Goal: Task Accomplishment & Management: Complete application form

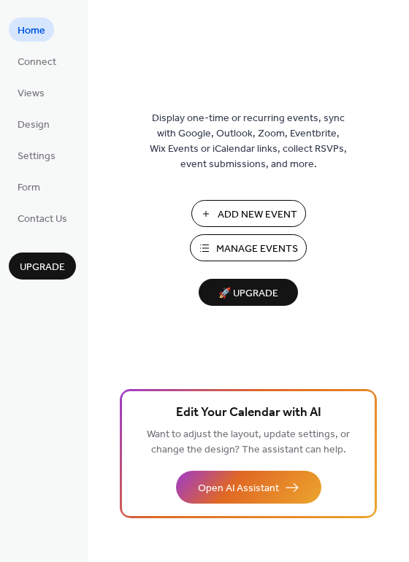
click at [280, 242] on span "Manage Events" at bounding box center [257, 249] width 82 height 15
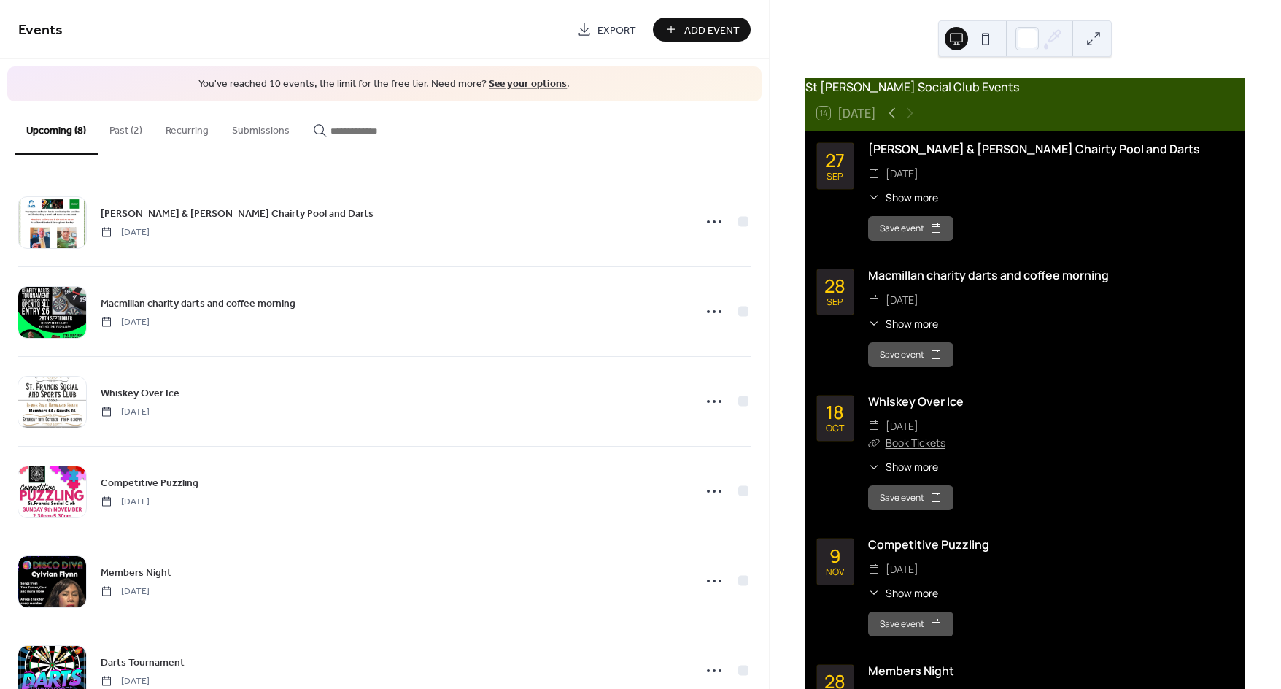
click at [125, 119] on button "Past (2)" at bounding box center [126, 127] width 56 height 52
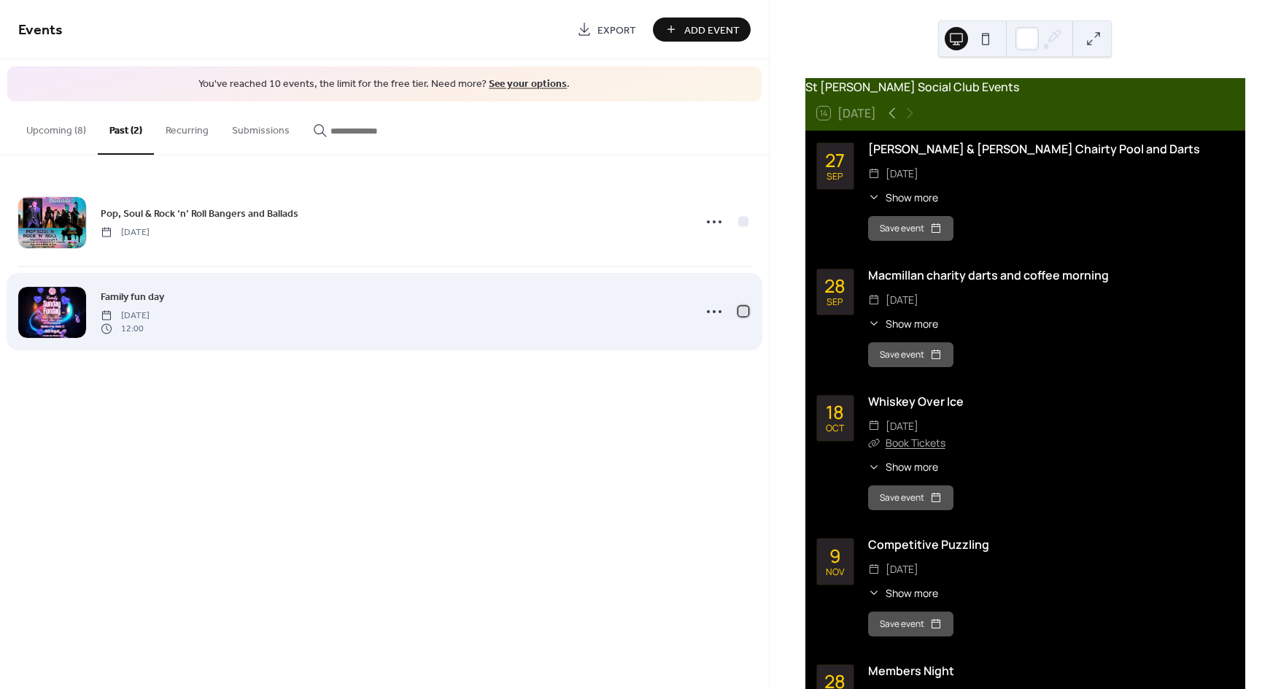
click at [740, 309] on div at bounding box center [744, 311] width 10 height 10
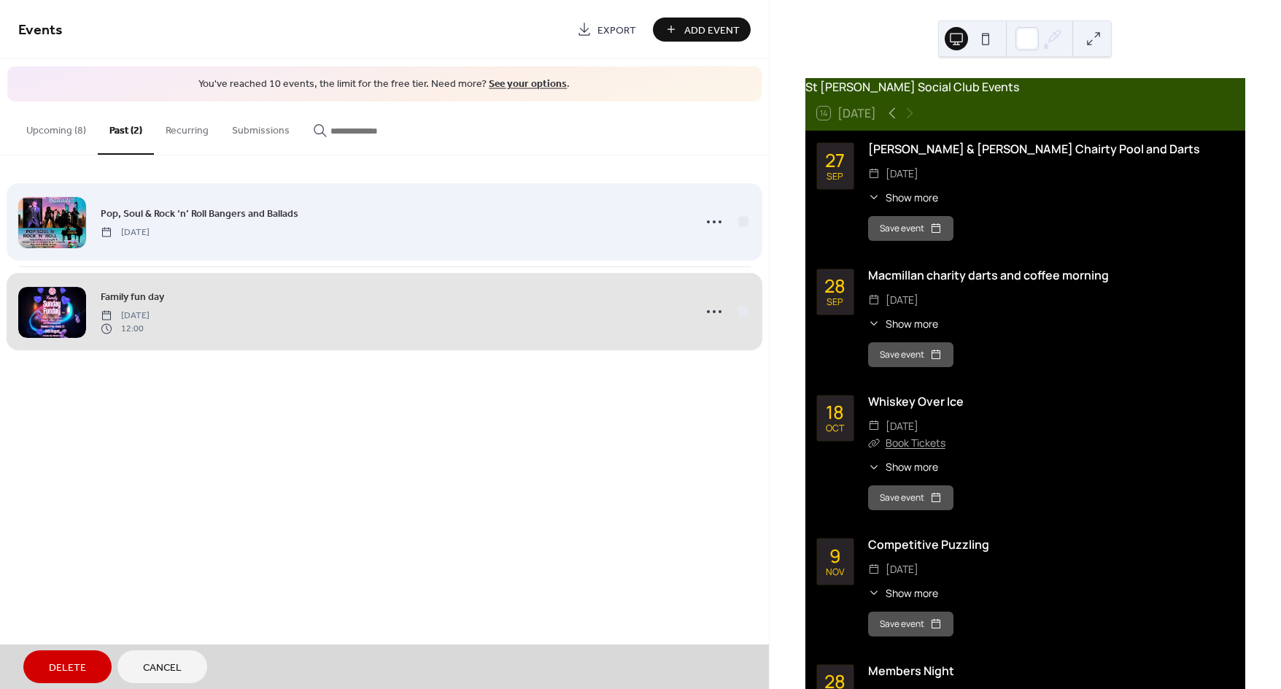
click at [749, 220] on span "Pop, Soul & Rock ‘n’ Roll Bangers and Ballads [DATE]" at bounding box center [384, 221] width 733 height 89
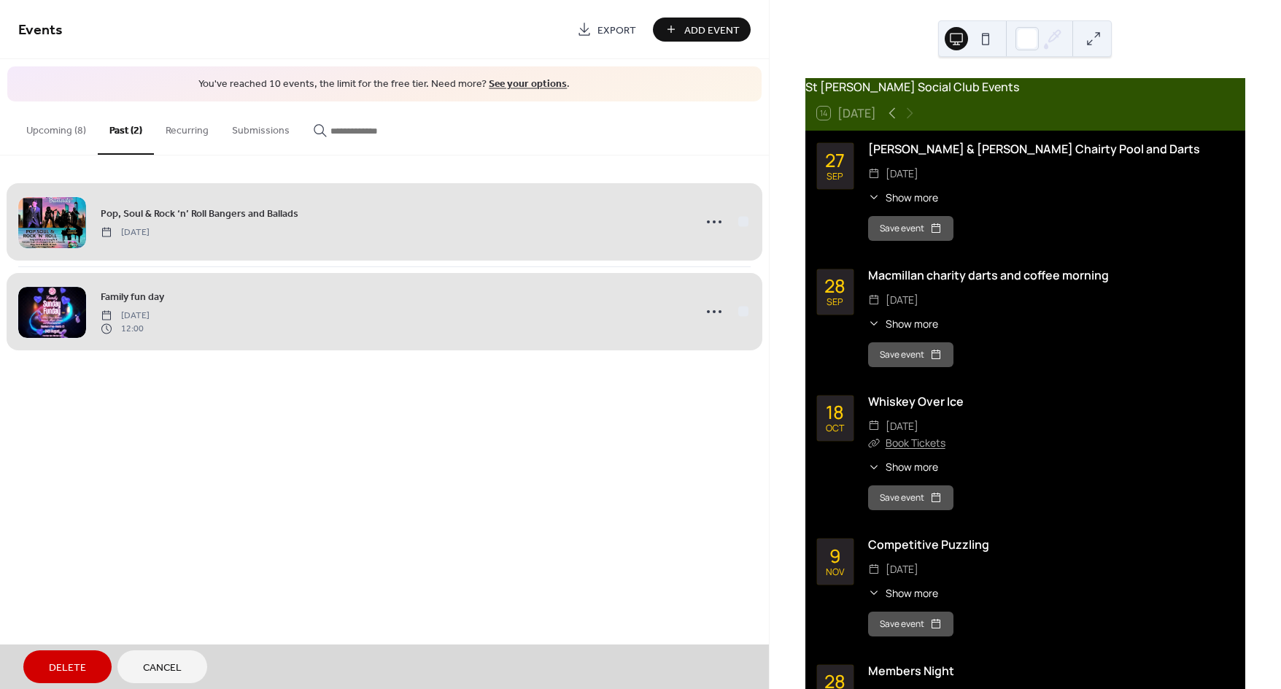
click at [80, 655] on button "Delete" at bounding box center [67, 666] width 88 height 33
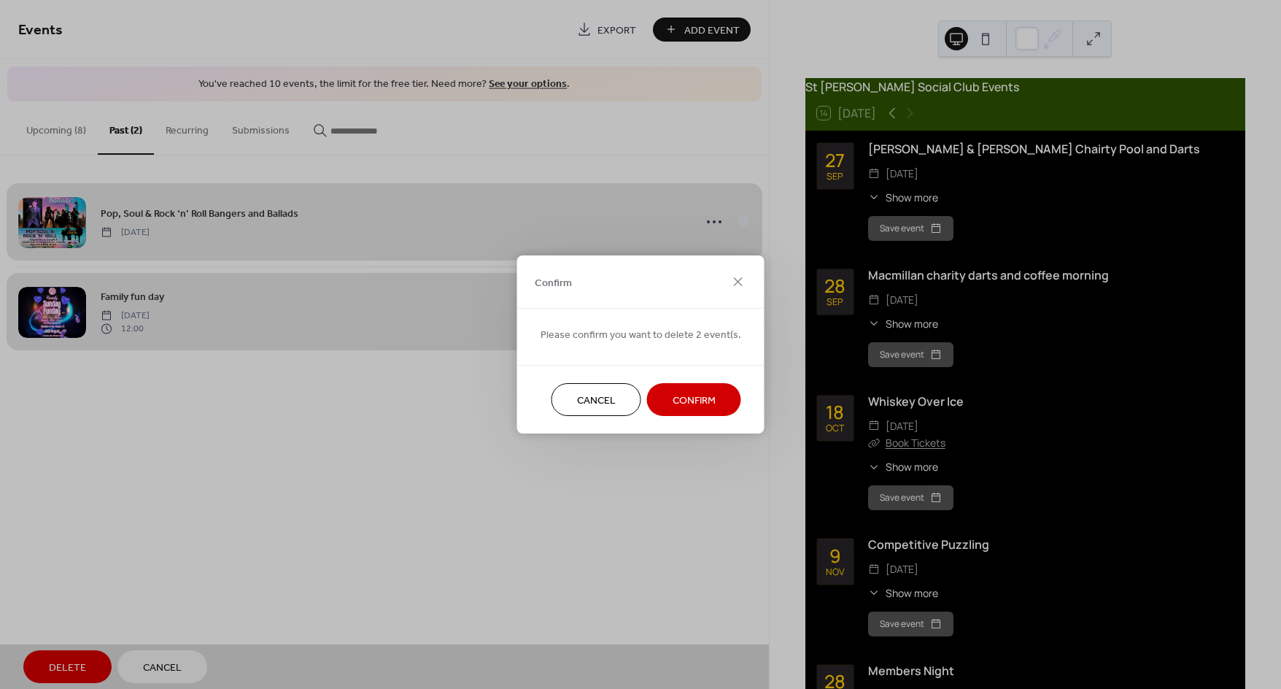
click at [690, 400] on span "Confirm" at bounding box center [694, 400] width 43 height 15
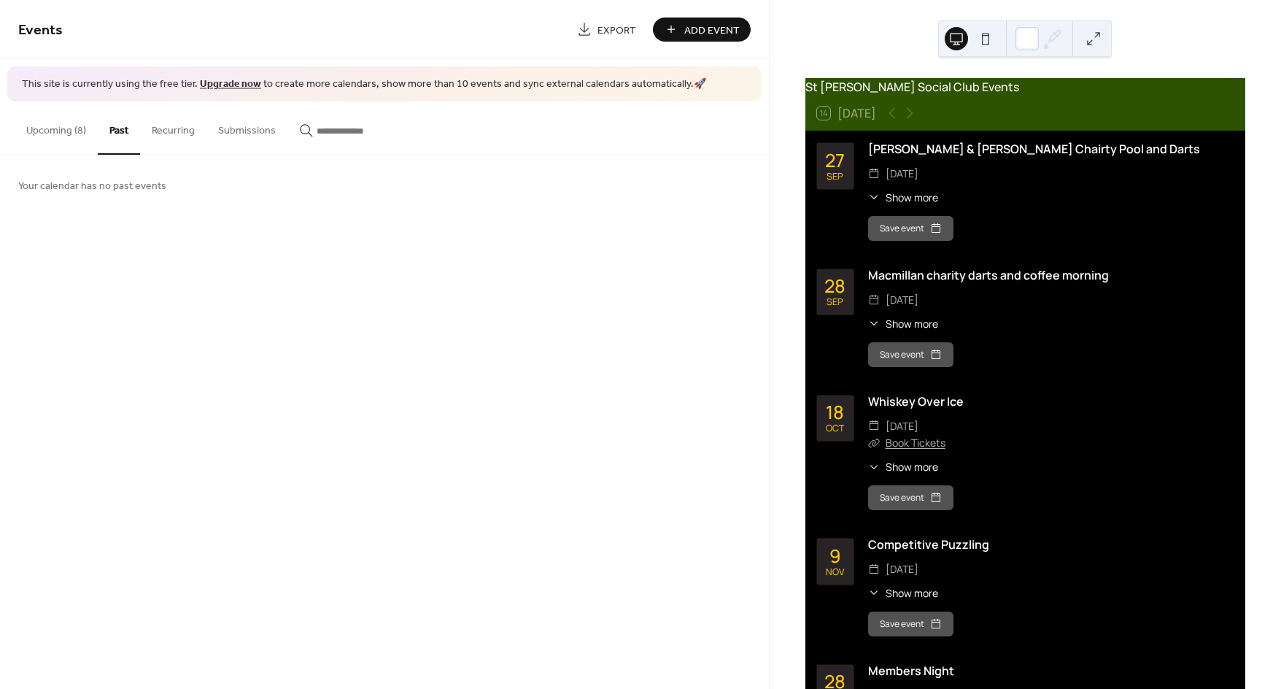
click at [88, 141] on button "Upcoming (8)" at bounding box center [56, 127] width 83 height 52
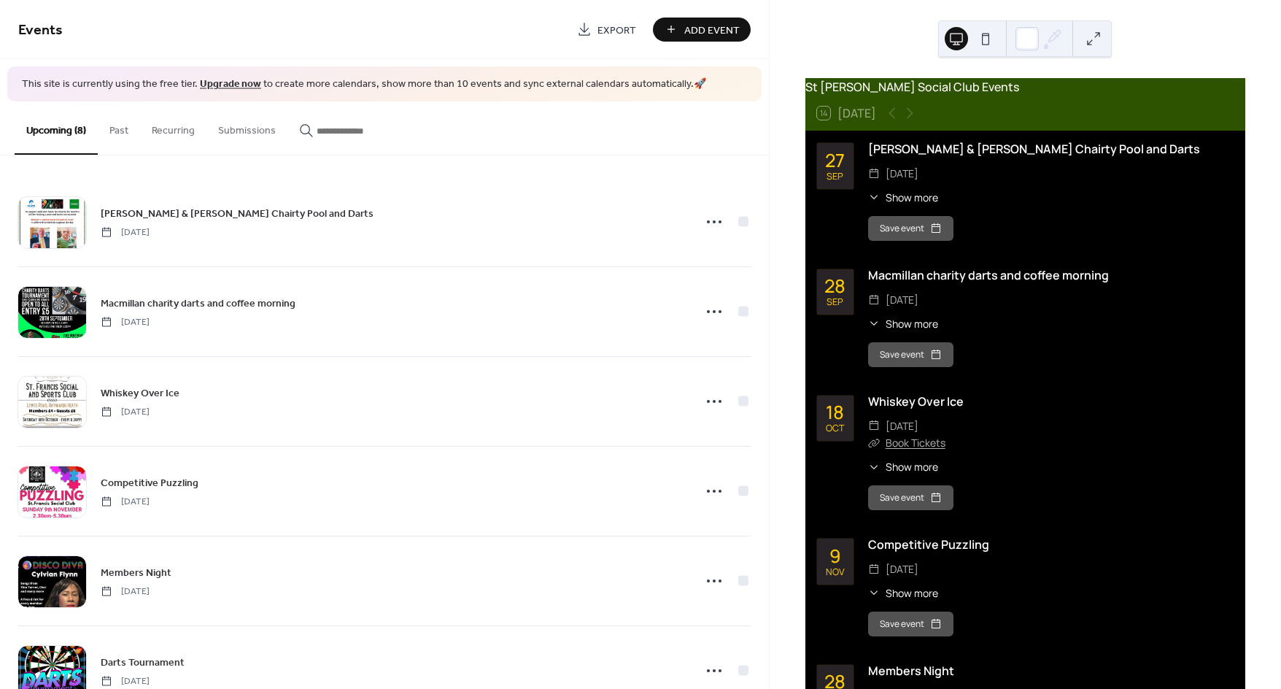
click at [719, 36] on span "Add Event" at bounding box center [712, 30] width 55 height 15
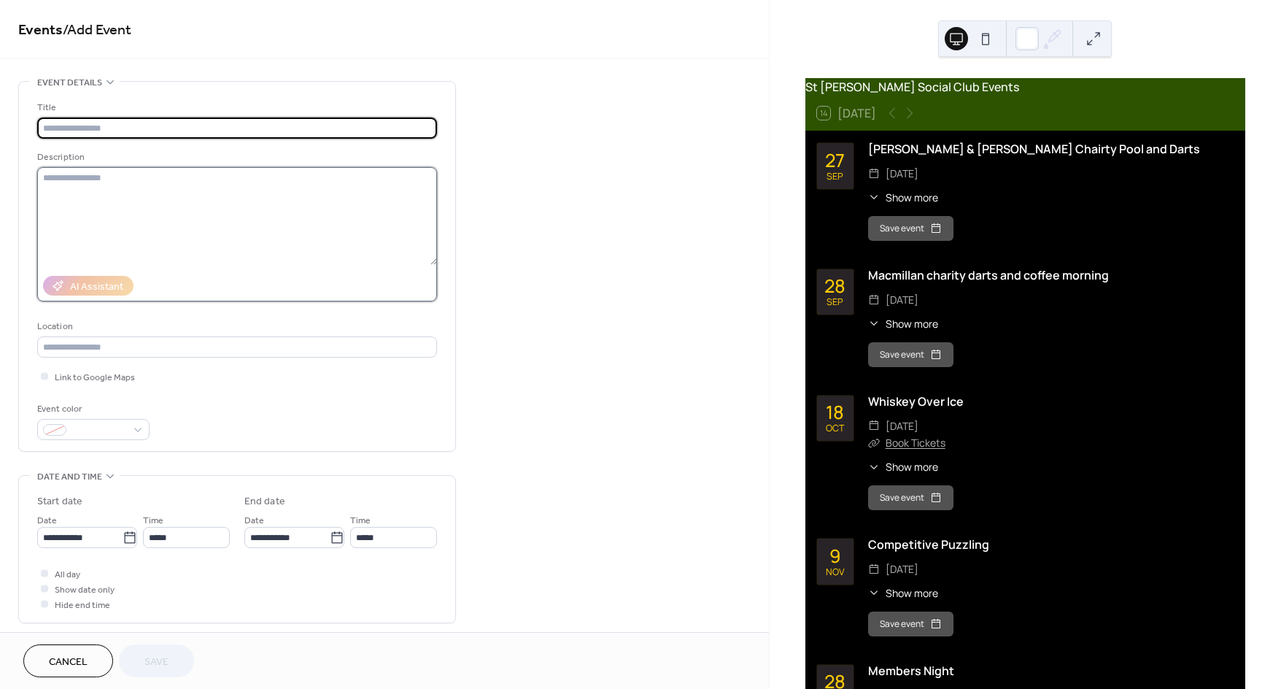
click at [73, 188] on textarea at bounding box center [237, 216] width 400 height 98
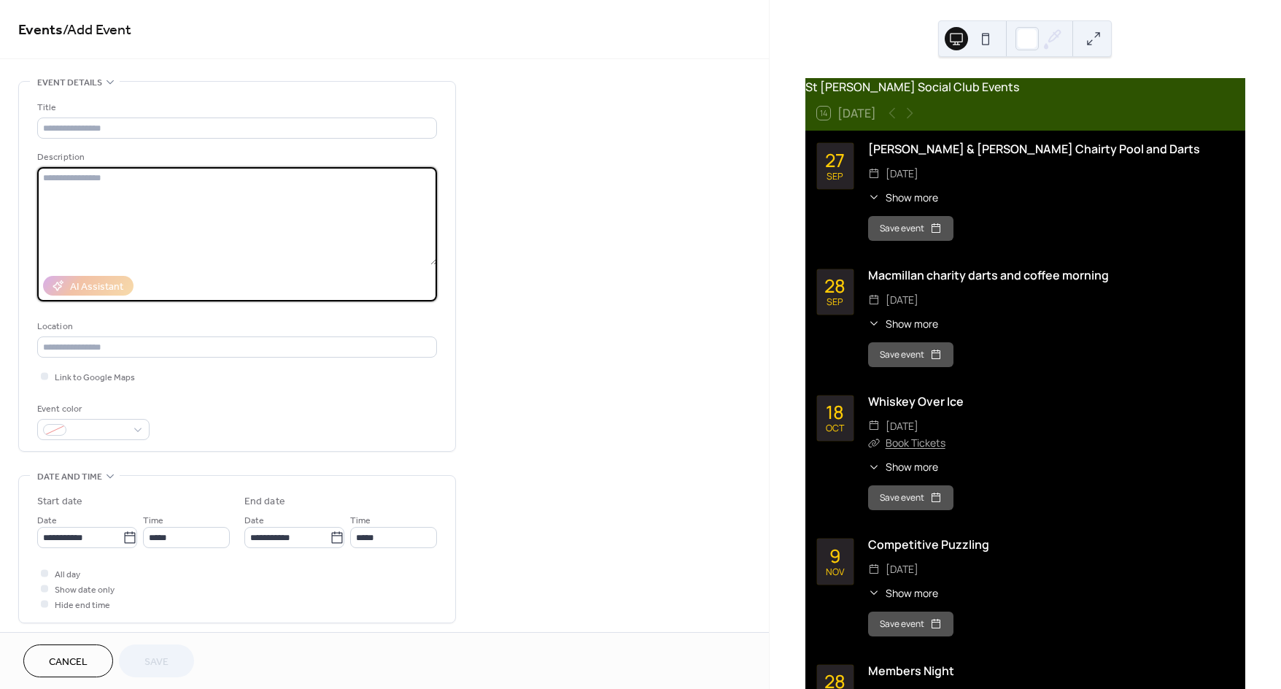
paste textarea "**********"
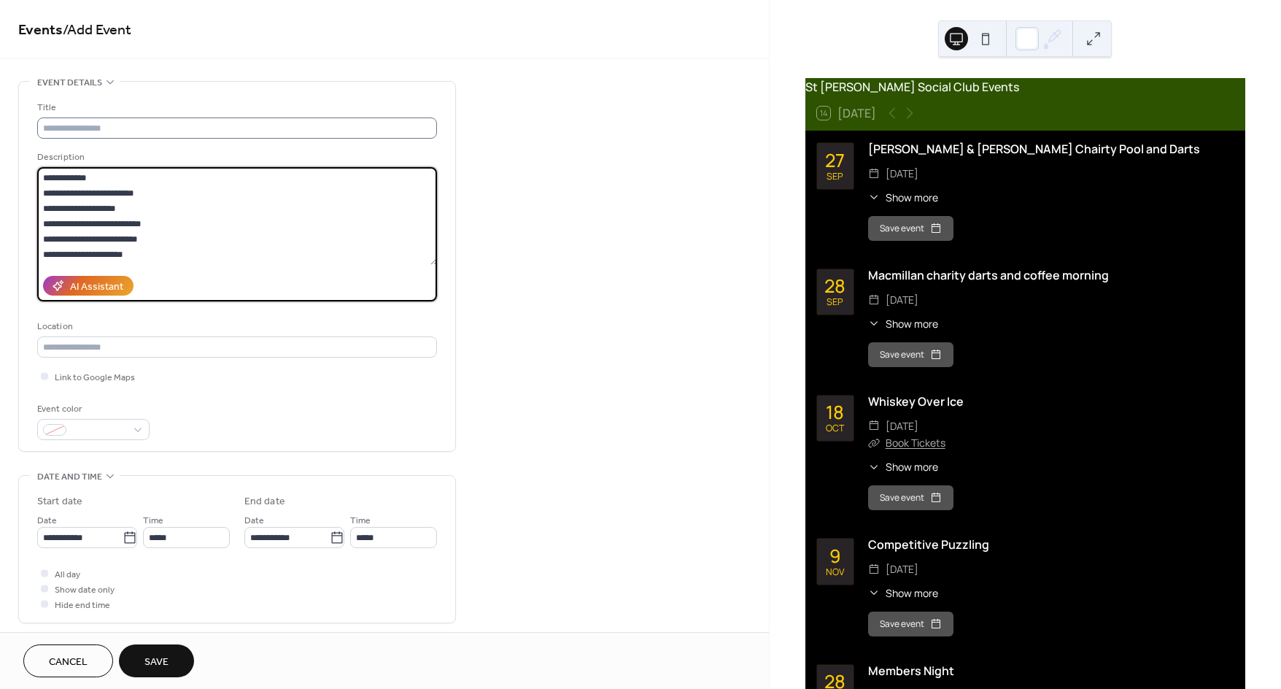
type textarea "**********"
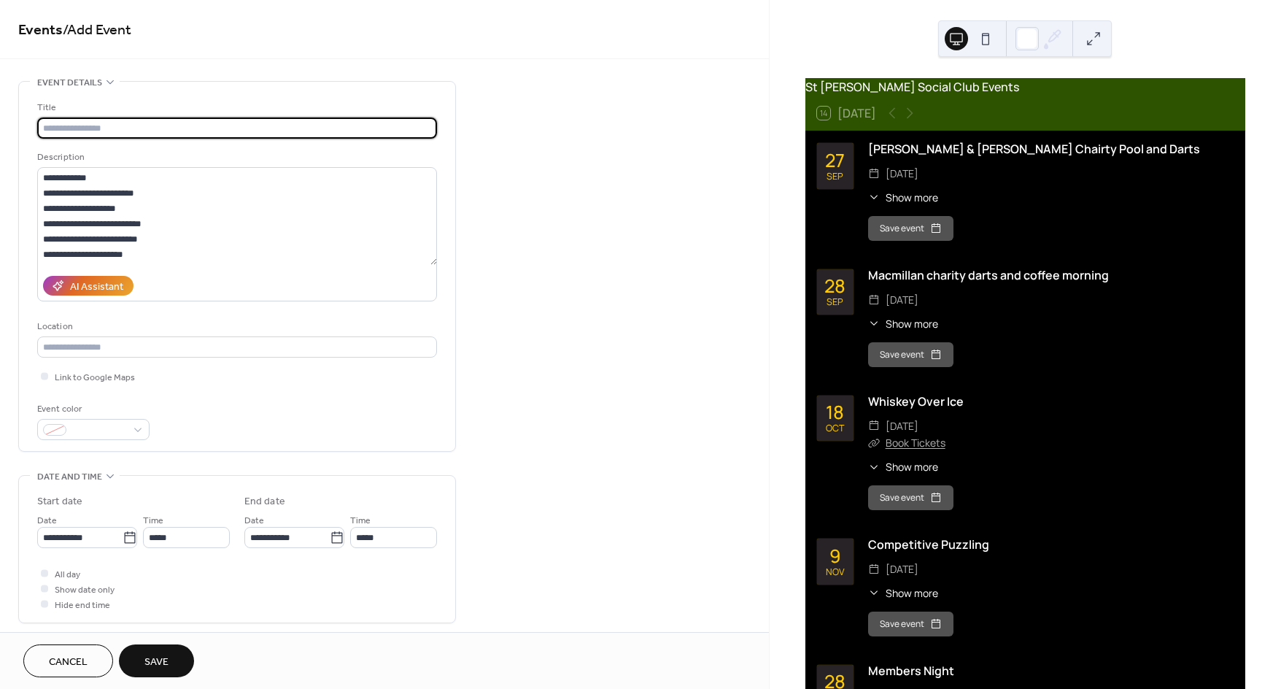
click at [92, 133] on input "text" at bounding box center [237, 127] width 400 height 21
type input "**********"
click at [531, 239] on div "**********" at bounding box center [384, 527] width 769 height 893
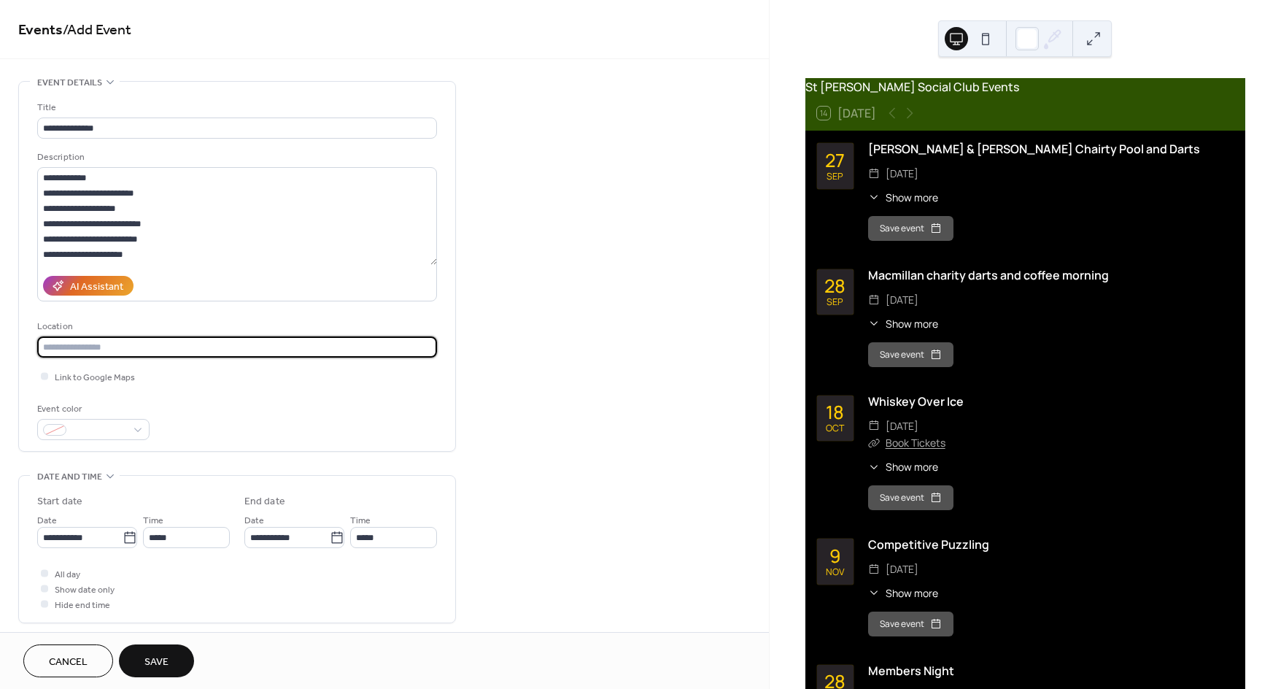
click at [58, 347] on input "text" at bounding box center [237, 346] width 400 height 21
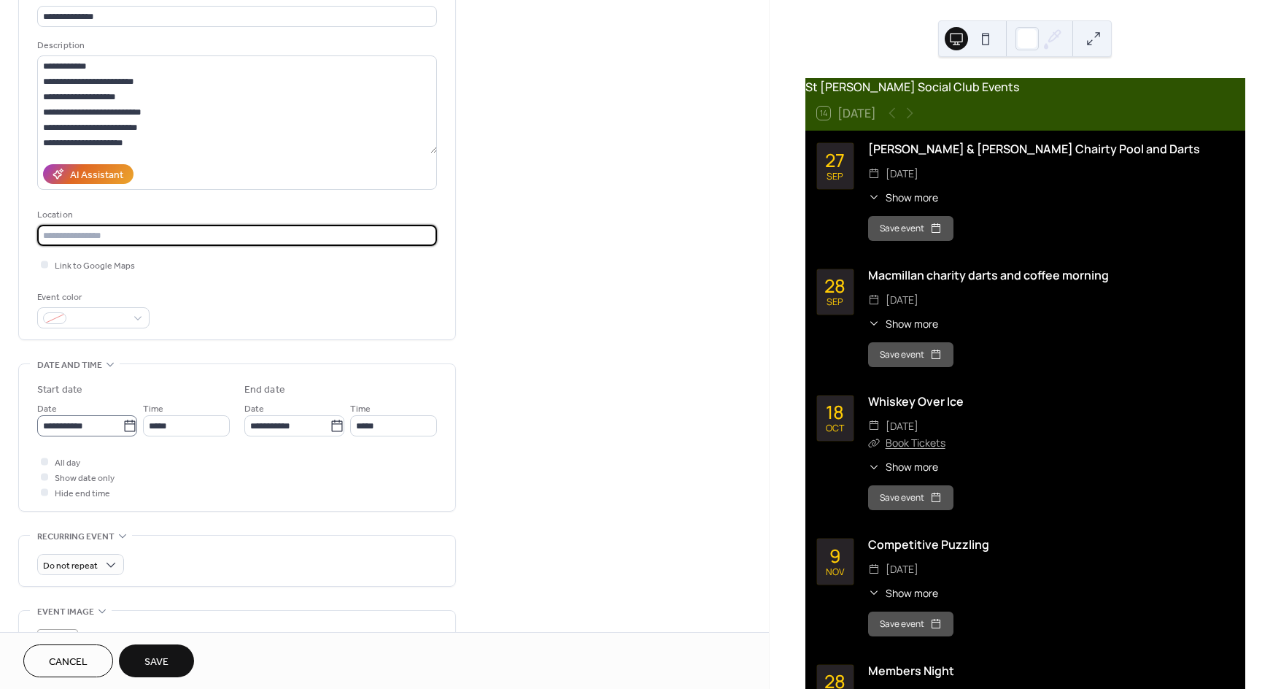
click at [123, 427] on icon at bounding box center [130, 426] width 15 height 15
click at [123, 427] on input "**********" at bounding box center [79, 425] width 85 height 21
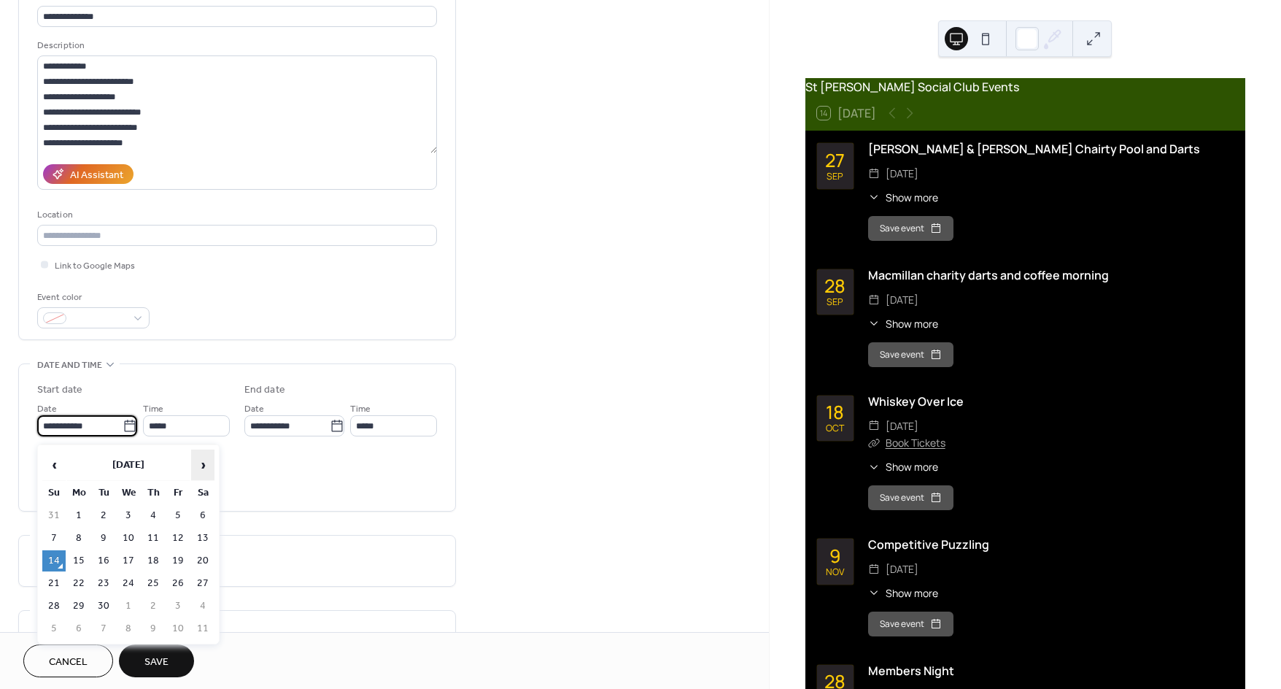
click at [207, 470] on span "›" at bounding box center [203, 464] width 22 height 29
click at [131, 605] on td "31" at bounding box center [128, 606] width 23 height 21
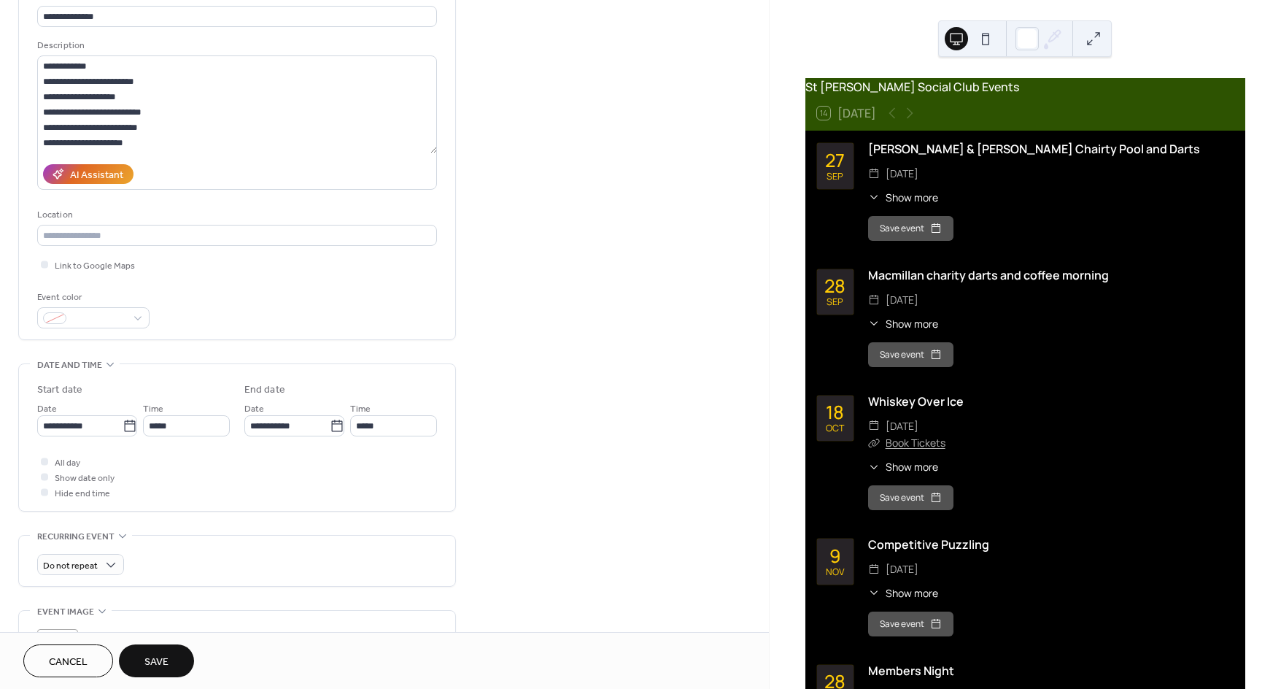
type input "**********"
click at [44, 465] on div at bounding box center [44, 461] width 7 height 7
click at [42, 494] on div at bounding box center [44, 491] width 7 height 7
click at [42, 496] on div at bounding box center [44, 491] width 7 height 7
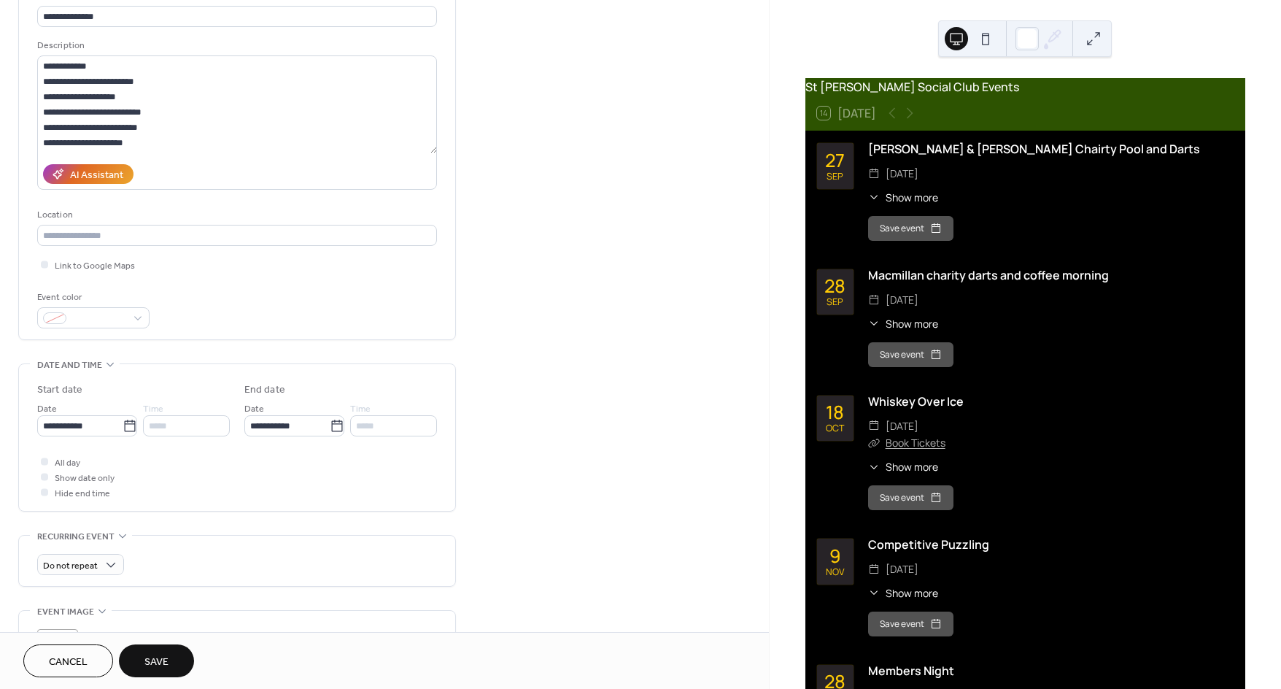
click at [44, 493] on div at bounding box center [44, 491] width 7 height 7
click at [42, 463] on div at bounding box center [44, 461] width 7 height 7
click at [45, 492] on div at bounding box center [44, 492] width 15 height 15
click at [39, 479] on div at bounding box center [44, 476] width 15 height 15
click at [39, 477] on div at bounding box center [44, 476] width 15 height 15
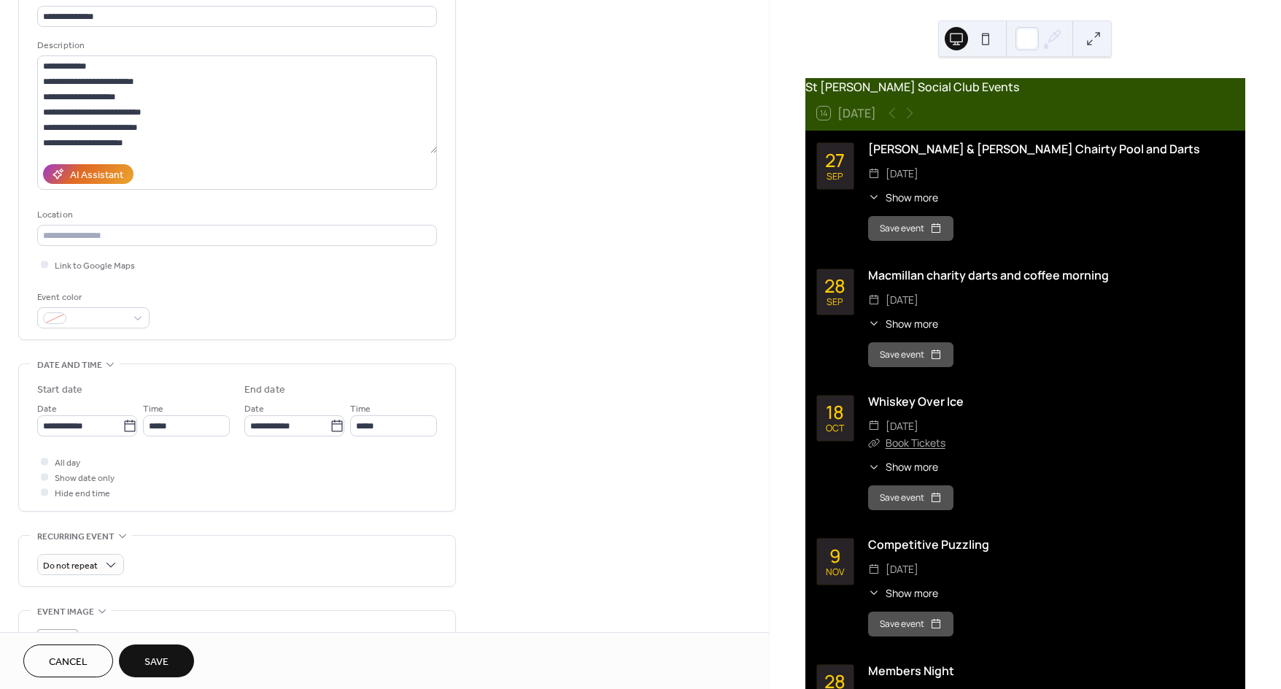
click at [42, 478] on div at bounding box center [44, 476] width 7 height 7
click at [47, 480] on div at bounding box center [44, 476] width 7 height 7
click at [45, 493] on div at bounding box center [44, 491] width 7 height 7
click at [45, 480] on div at bounding box center [44, 476] width 7 height 7
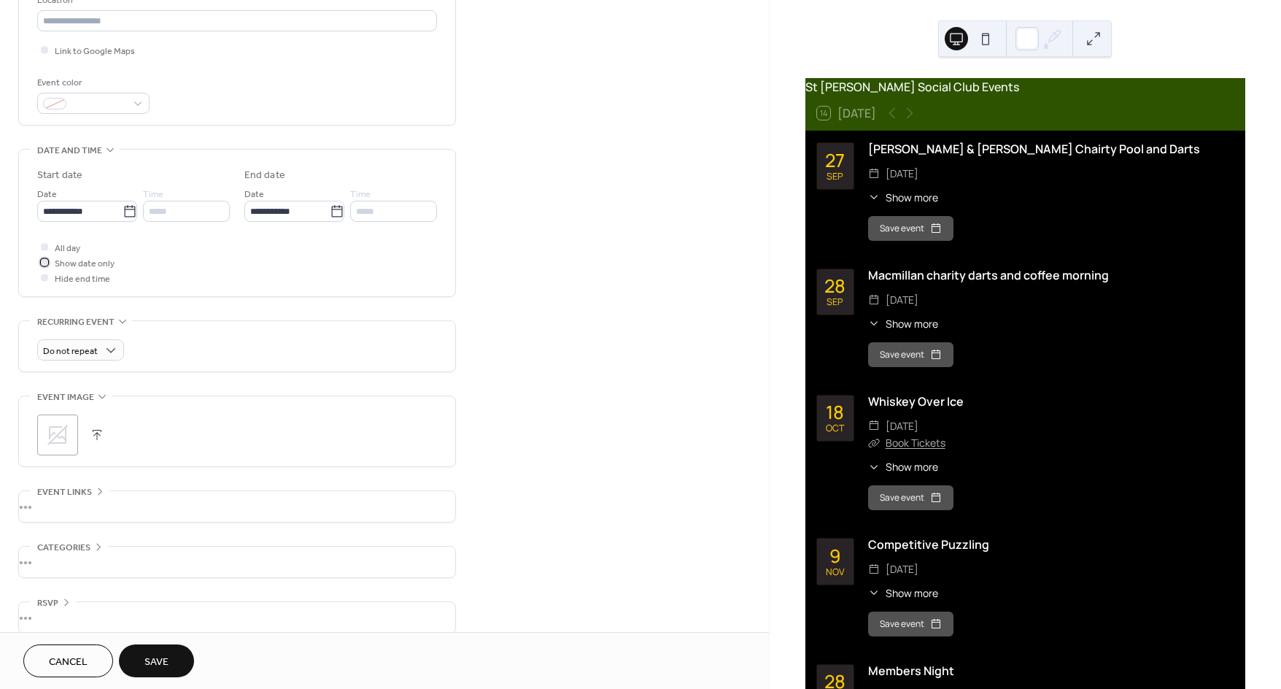
scroll to position [338, 0]
